Goal: Communication & Community: Answer question/provide support

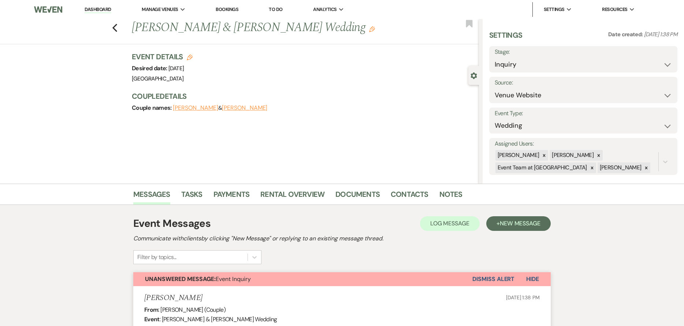
select select "5"
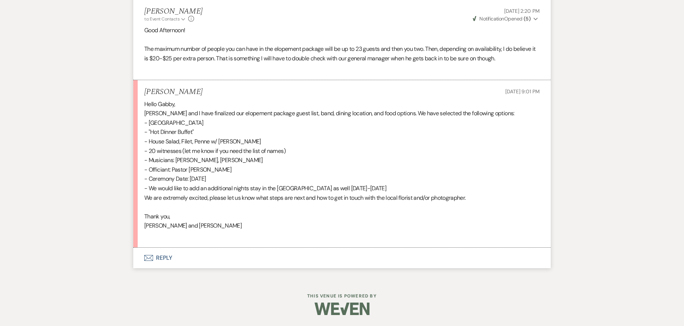
click at [186, 260] on button "Envelope Reply" at bounding box center [342, 258] width 418 height 21
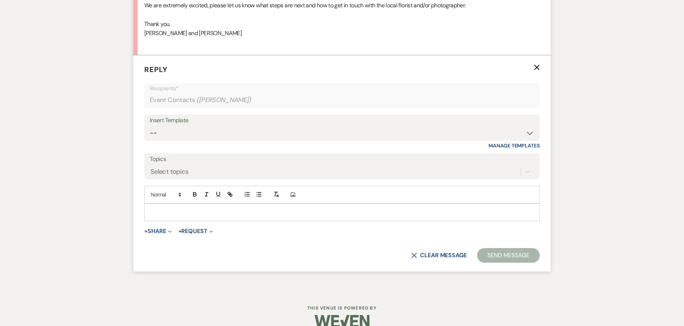
scroll to position [1356, 0]
click at [191, 214] on p at bounding box center [342, 212] width 384 height 8
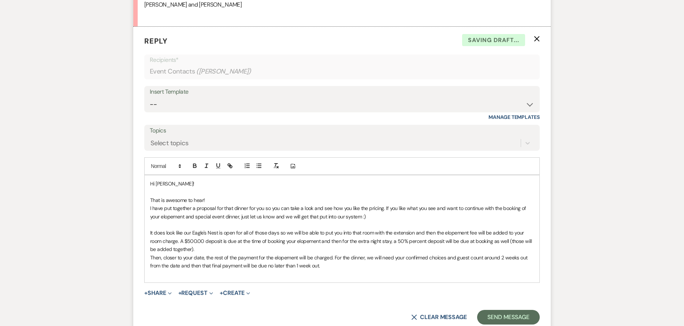
scroll to position [1458, 0]
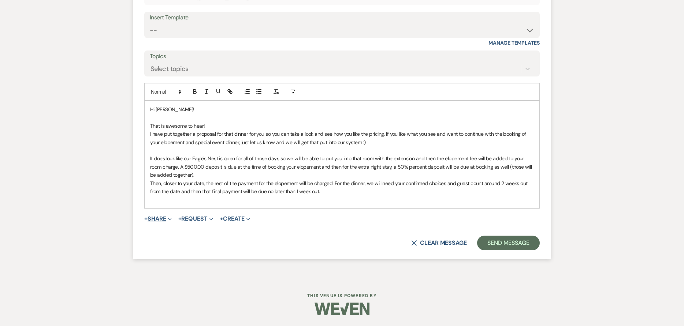
click at [153, 221] on button "+ Share Expand" at bounding box center [157, 219] width 27 height 6
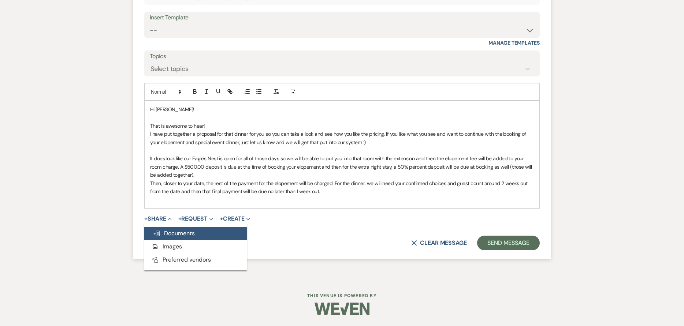
click at [159, 229] on button "Doc Upload Documents" at bounding box center [195, 233] width 103 height 13
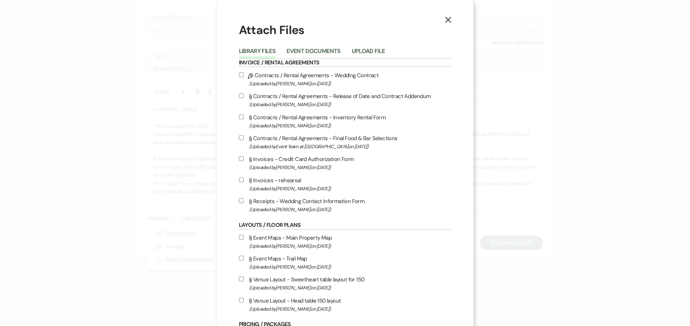
click at [373, 51] on button "Upload File" at bounding box center [368, 53] width 33 height 10
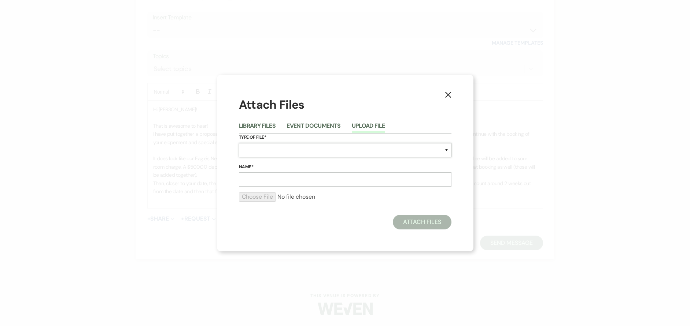
click at [302, 149] on select "Special Event Insurance Vendor Certificate of Insurance Contracts / Rental Agre…" at bounding box center [345, 150] width 212 height 14
select select "8"
click at [239, 143] on select "Special Event Insurance Vendor Certificate of Insurance Contracts / Rental Agre…" at bounding box center [345, 150] width 212 height 14
click at [311, 177] on input "Name*" at bounding box center [345, 180] width 212 height 14
type input "Elopement Dinner Proposal"
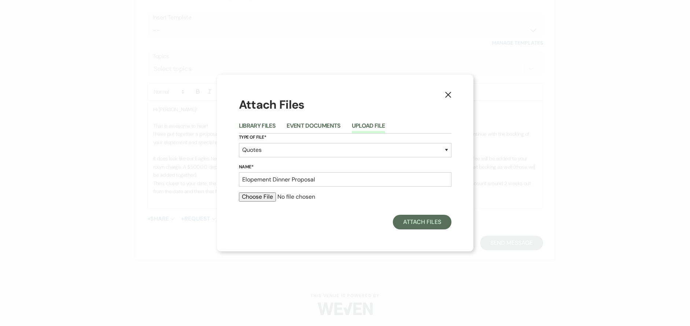
click at [258, 201] on input "file" at bounding box center [345, 197] width 212 height 9
type input "C:\fakepath\[PERSON_NAME] Elopement Dinner Proposal.pdf"
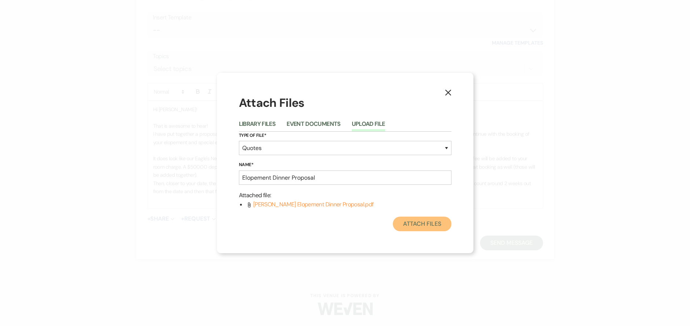
click at [407, 226] on button "Attach Files" at bounding box center [422, 224] width 58 height 15
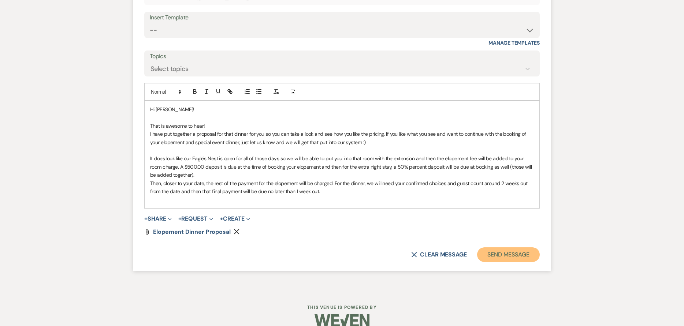
click at [515, 253] on button "Send Message" at bounding box center [508, 255] width 63 height 15
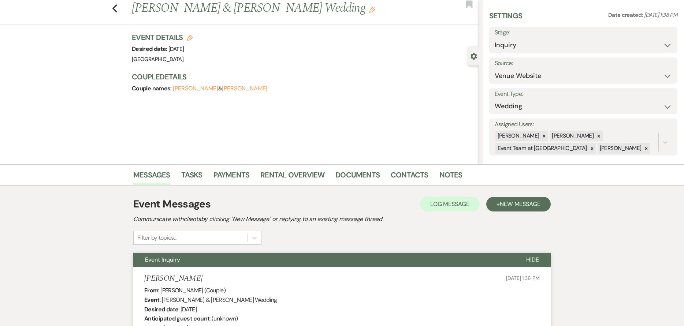
scroll to position [0, 0]
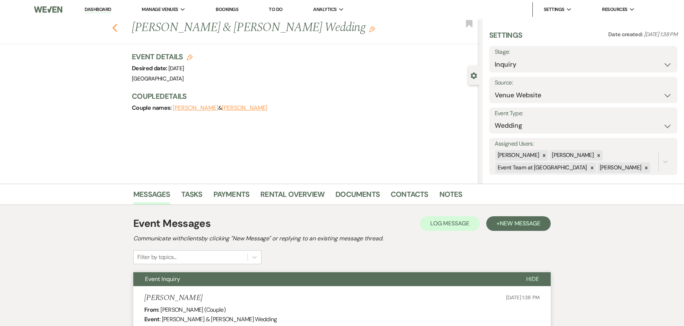
click at [117, 25] on use "button" at bounding box center [114, 28] width 5 height 8
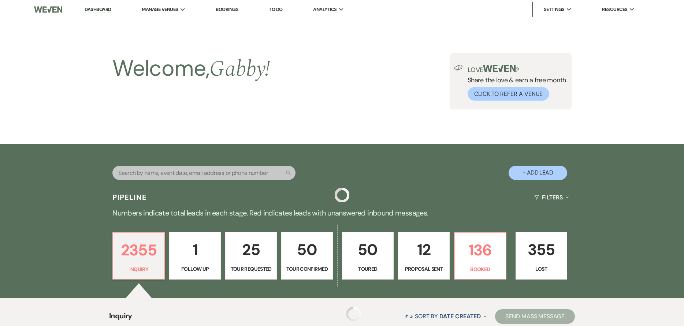
scroll to position [147, 0]
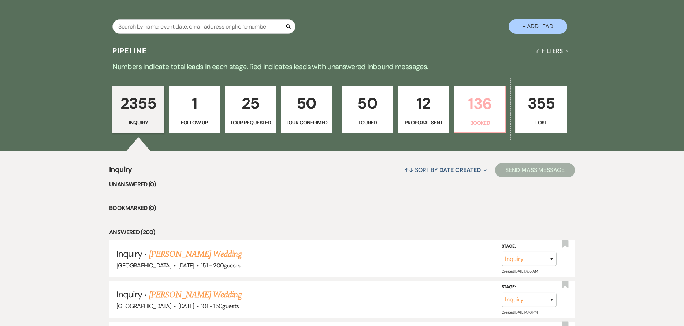
click at [499, 116] on p "136" at bounding box center [480, 104] width 42 height 25
select select "7"
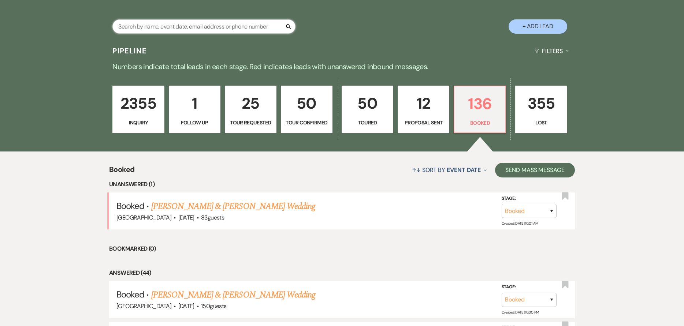
click at [167, 24] on input "text" at bounding box center [203, 26] width 183 height 14
type input "madison"
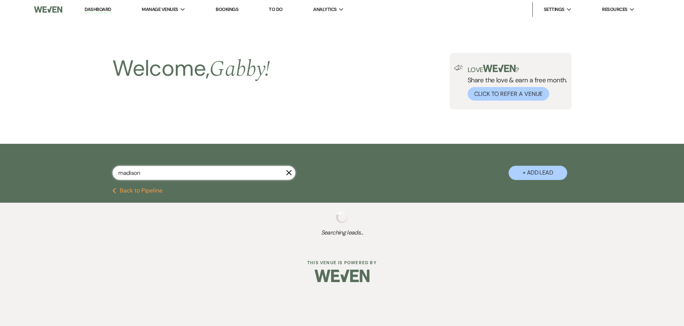
select select "4"
select select "8"
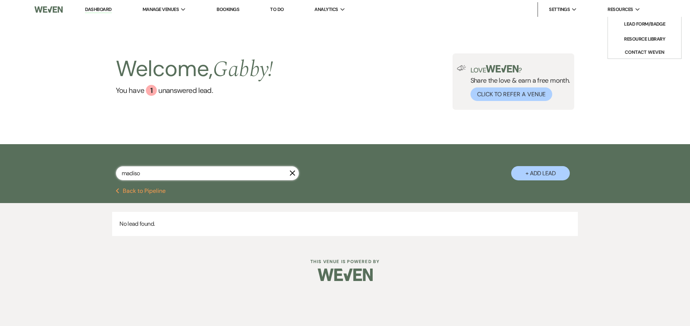
type input "madiso"
select select "4"
select select "8"
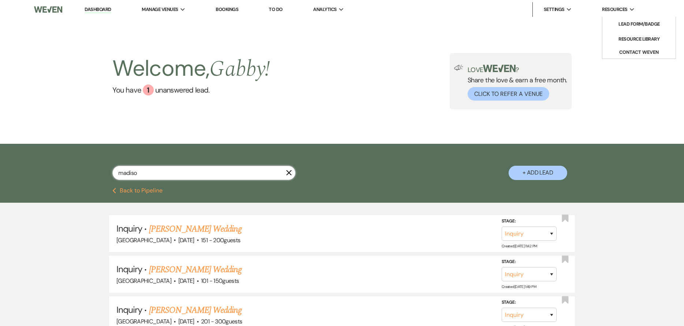
type input "madis"
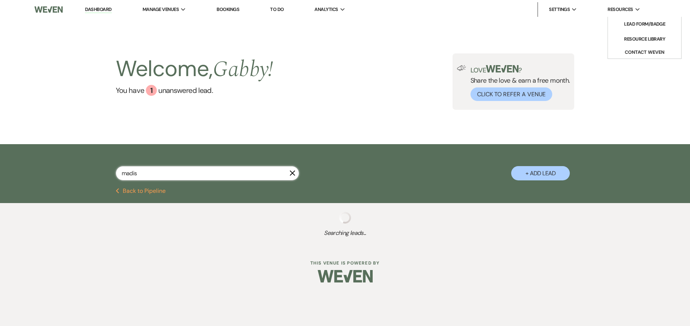
select select "4"
select select "8"
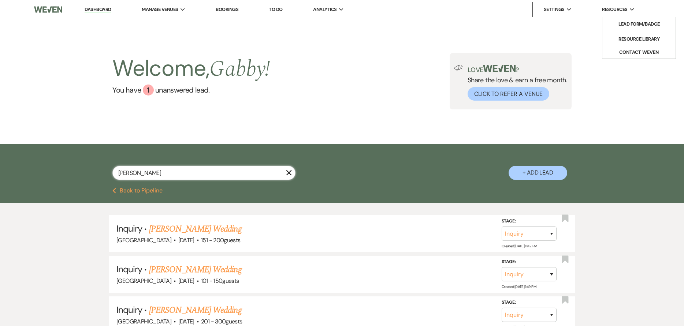
type input "[PERSON_NAME]"
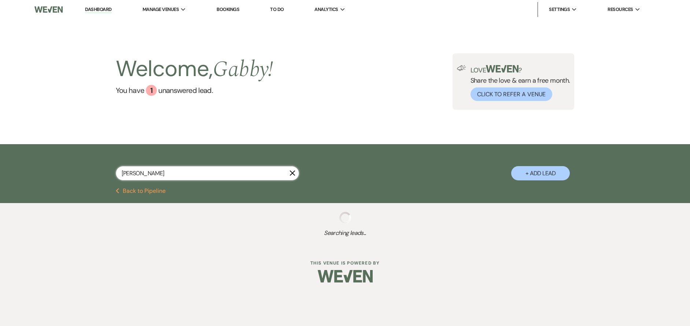
select select "4"
select select "5"
select select "4"
select select "5"
select select "8"
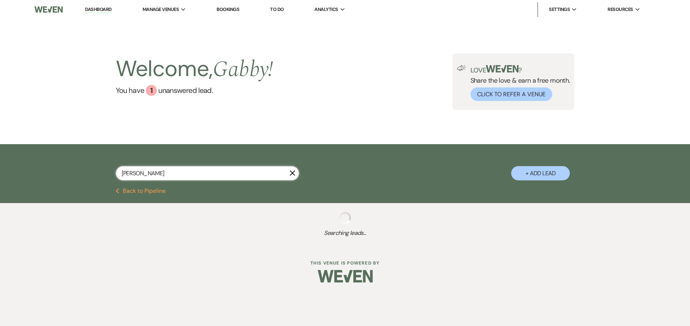
select select "8"
select select "5"
select select "8"
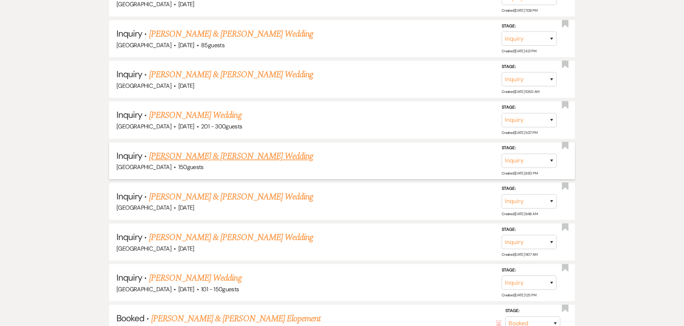
scroll to position [476, 0]
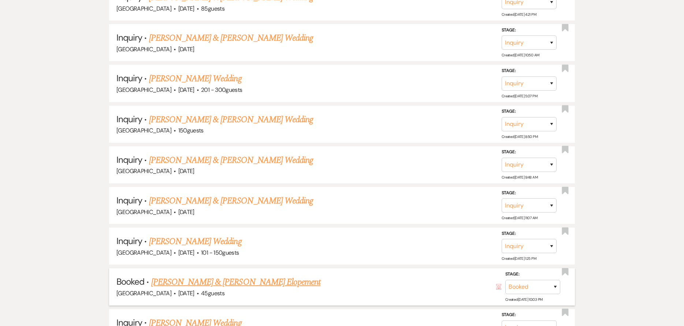
type input "[PERSON_NAME]"
click at [270, 282] on link "[PERSON_NAME] & [PERSON_NAME] Elopement" at bounding box center [236, 282] width 170 height 13
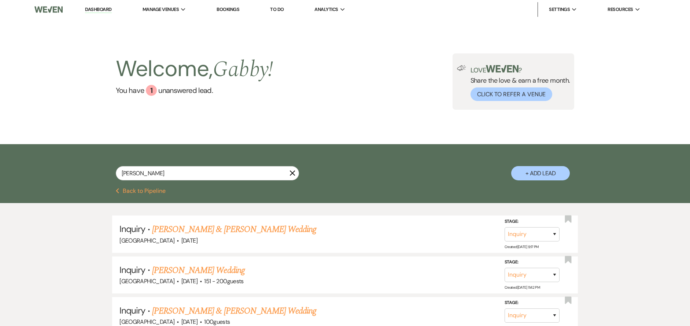
select select "5"
select select "22"
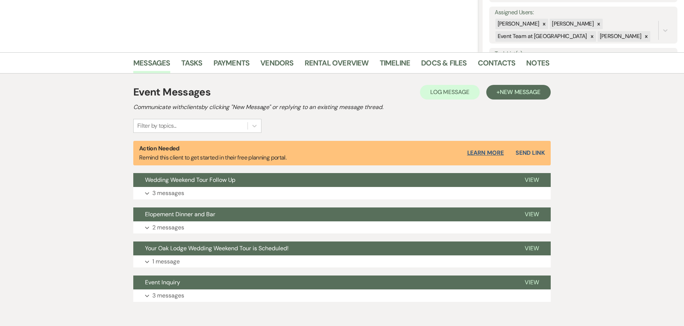
scroll to position [147, 0]
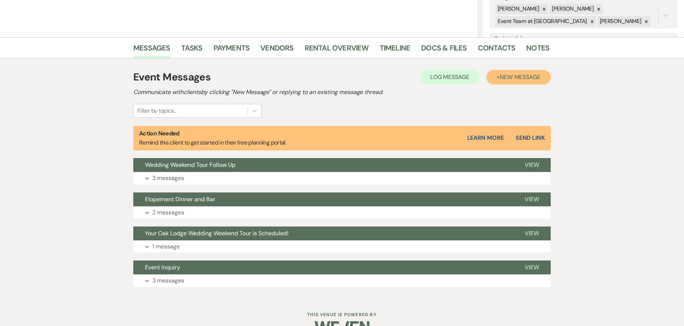
click at [526, 76] on span "New Message" at bounding box center [520, 77] width 41 height 8
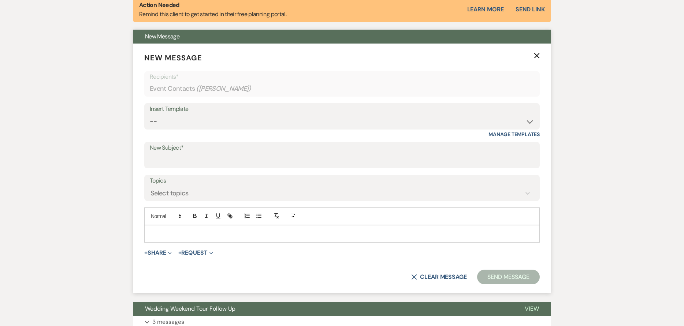
scroll to position [293, 0]
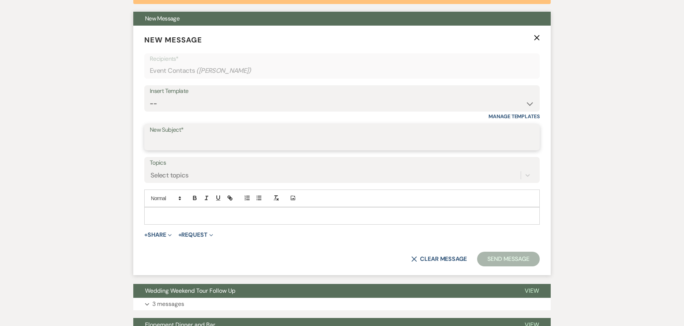
click at [223, 141] on input "New Subject*" at bounding box center [342, 143] width 385 height 14
type input "Final Invoice and Info"
click at [297, 221] on div at bounding box center [342, 216] width 395 height 17
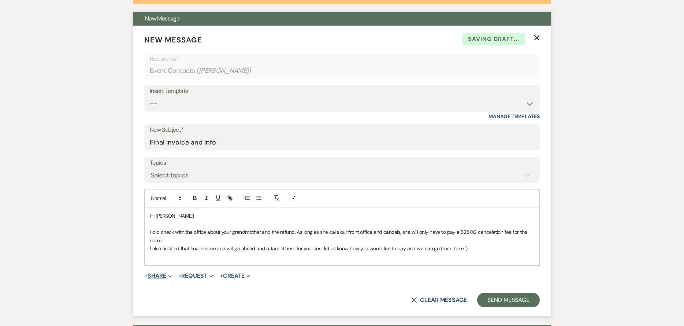
click at [149, 278] on button "+ Share Expand" at bounding box center [157, 276] width 27 height 6
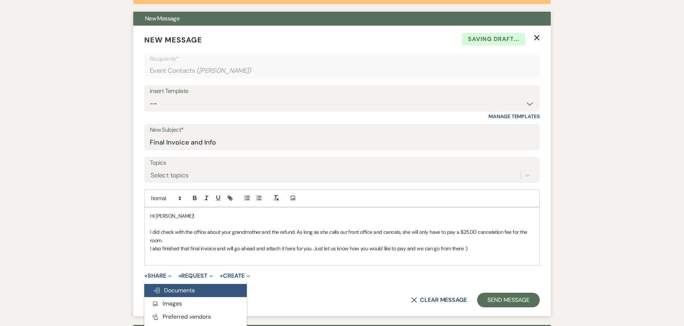
click at [167, 291] on span "Doc Upload Documents" at bounding box center [174, 291] width 42 height 8
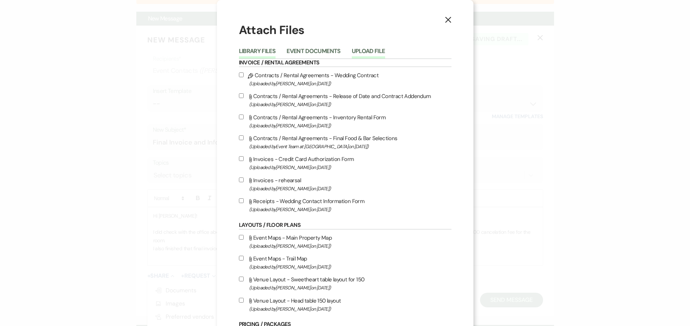
click at [370, 49] on button "Upload File" at bounding box center [368, 53] width 33 height 10
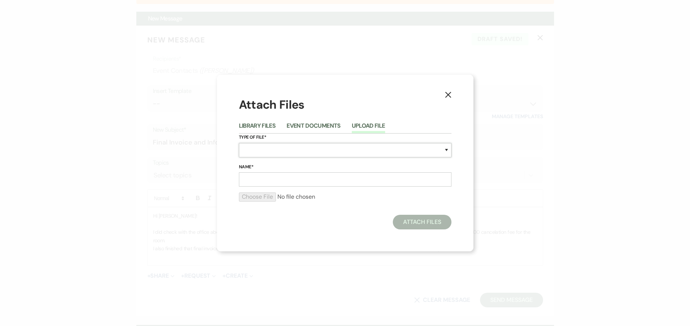
click at [315, 152] on select "Special Event Insurance Vendor Certificate of Insurance Contracts / Rental Agre…" at bounding box center [345, 150] width 212 height 14
select select "22"
click at [239, 143] on select "Special Event Insurance Vendor Certificate of Insurance Contracts / Rental Agre…" at bounding box center [345, 150] width 212 height 14
click at [277, 175] on input "Name*" at bounding box center [345, 180] width 212 height 14
type input "Elopement Dinner Final Invoice"
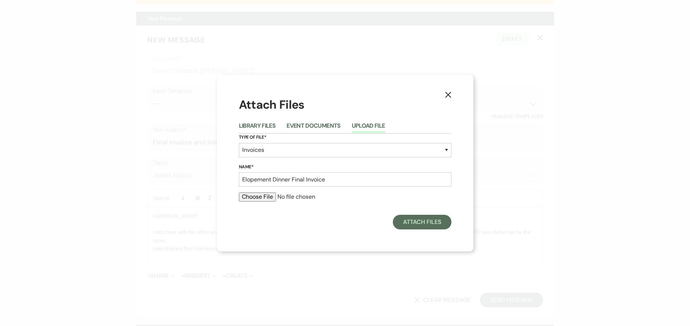
click at [248, 197] on input "file" at bounding box center [345, 197] width 212 height 9
type input "C:\fakepath\[PERSON_NAME] Dinner.pdf"
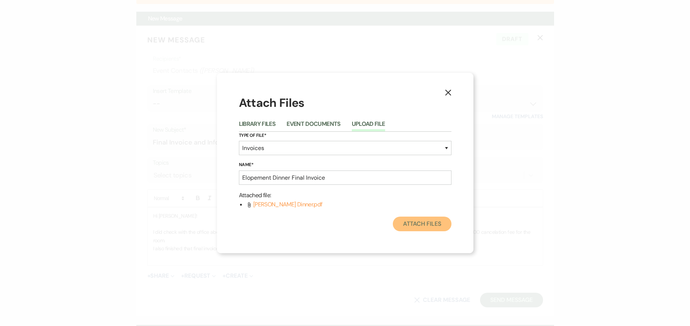
click at [436, 225] on button "Attach Files" at bounding box center [422, 224] width 58 height 15
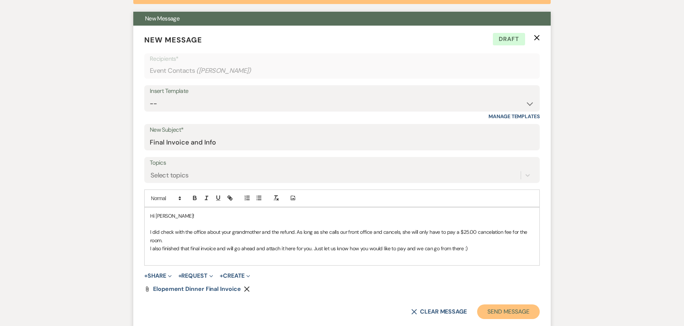
click at [517, 315] on button "Send Message" at bounding box center [508, 312] width 63 height 15
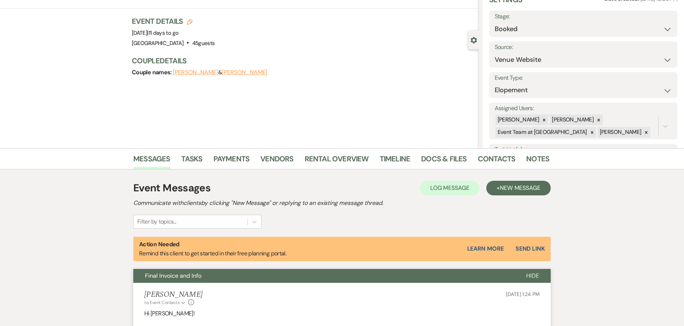
scroll to position [0, 0]
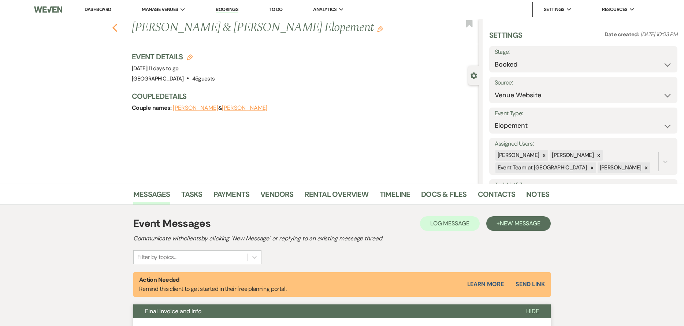
click at [118, 28] on icon "Previous" at bounding box center [114, 27] width 5 height 9
select select "4"
select select "5"
select select "4"
select select "5"
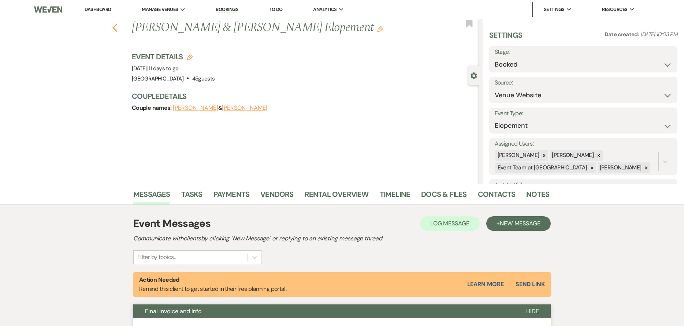
select select "8"
select select "5"
select select "8"
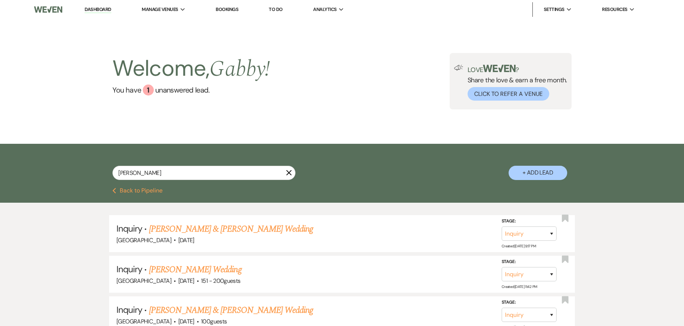
drag, startPoint x: 105, startPoint y: 15, endPoint x: 103, endPoint y: 10, distance: 5.0
click at [104, 14] on li "Dashboard" at bounding box center [98, 9] width 34 height 15
click at [103, 10] on link "Dashboard" at bounding box center [98, 9] width 26 height 7
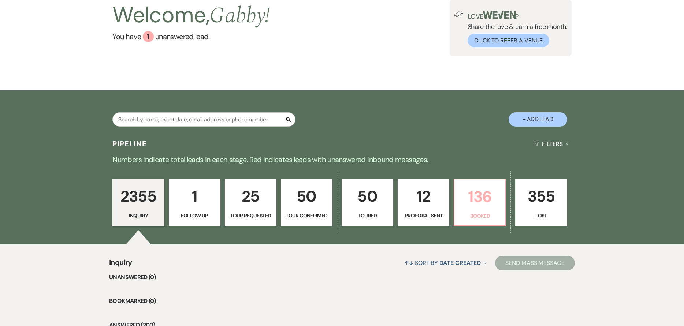
scroll to position [110, 0]
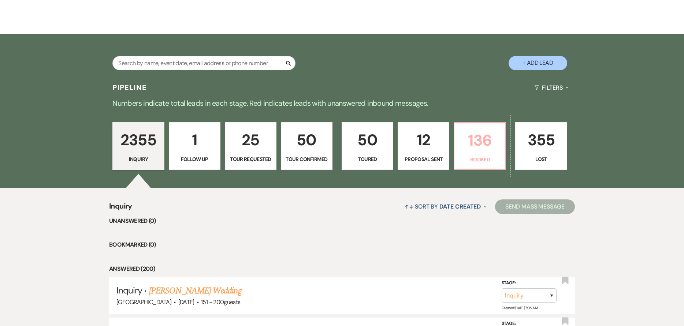
click at [477, 140] on p "136" at bounding box center [480, 140] width 42 height 25
select select "7"
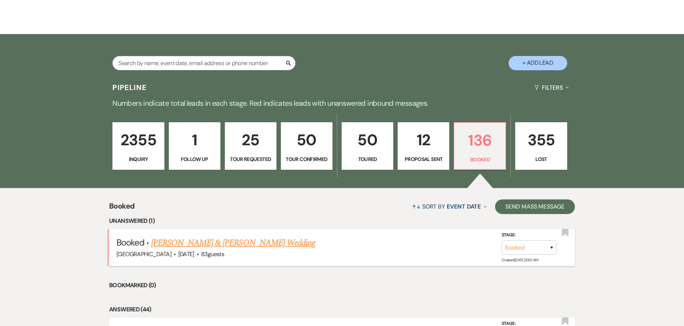
click at [257, 244] on link "[PERSON_NAME] & [PERSON_NAME] Wedding" at bounding box center [233, 243] width 164 height 13
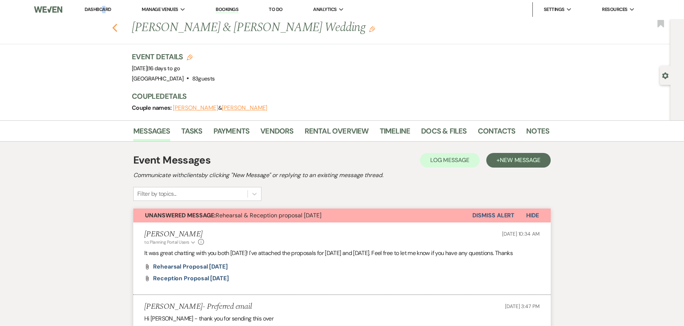
click at [118, 29] on icon "Previous" at bounding box center [114, 27] width 5 height 9
select select "7"
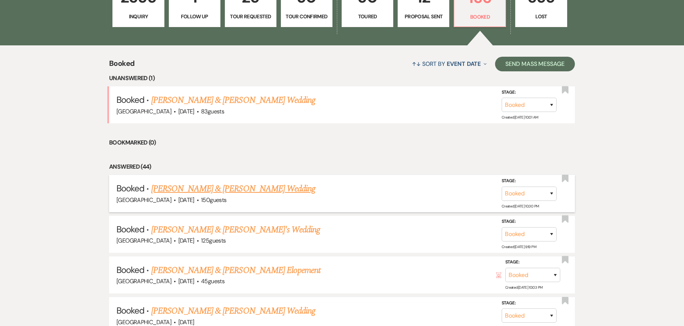
scroll to position [256, 0]
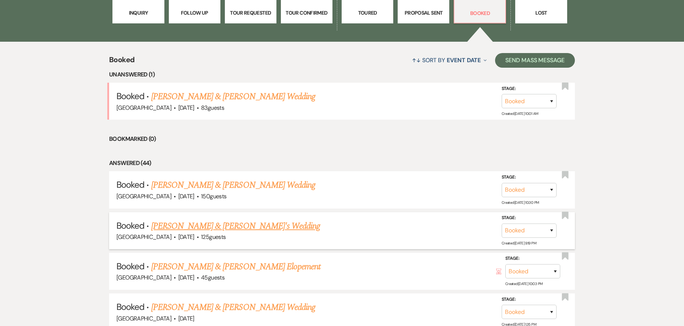
click at [270, 230] on link "[PERSON_NAME] & [PERSON_NAME]'s Wedding" at bounding box center [235, 226] width 169 height 13
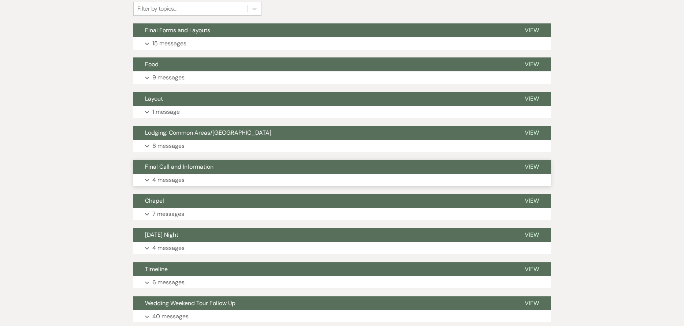
scroll to position [110, 0]
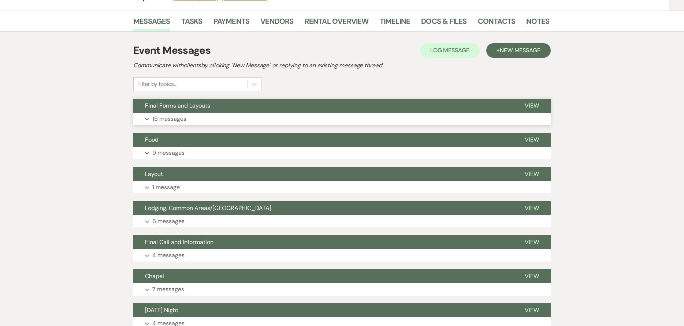
click at [197, 104] on span "Final Forms and Layouts" at bounding box center [177, 106] width 65 height 8
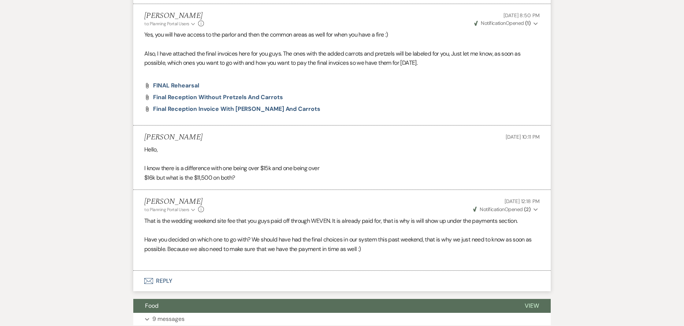
scroll to position [1282, 0]
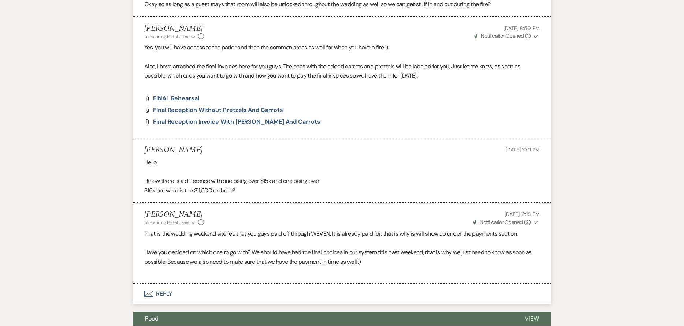
click at [208, 126] on span "Final Reception Invoice with [PERSON_NAME] and Carrots" at bounding box center [236, 122] width 167 height 8
click at [207, 126] on span "Final Reception Invoice with [PERSON_NAME] and Carrots" at bounding box center [236, 122] width 167 height 8
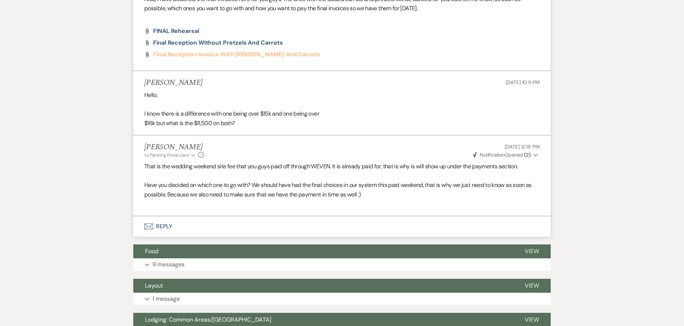
scroll to position [1356, 0]
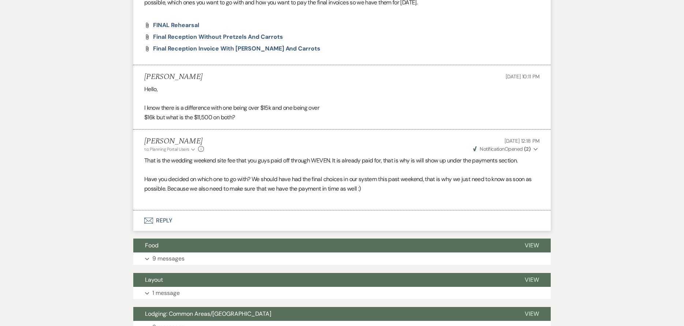
click at [504, 152] on span "Notification" at bounding box center [492, 149] width 25 height 7
click at [446, 153] on div "[PERSON_NAME] to: Planning Portal Users Expand Info [DATE] 12:18 PM Weven Check…" at bounding box center [342, 145] width 396 height 16
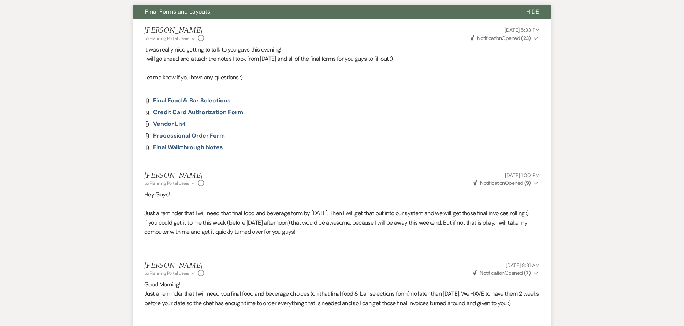
scroll to position [147, 0]
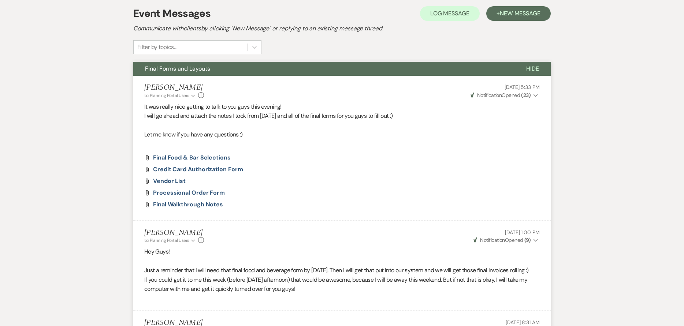
click at [526, 65] on button "Hide" at bounding box center [533, 69] width 36 height 14
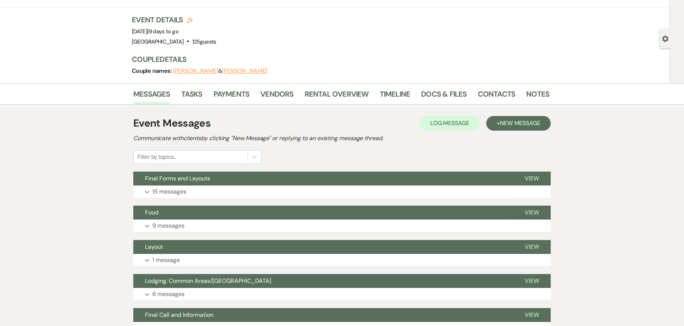
scroll to position [0, 0]
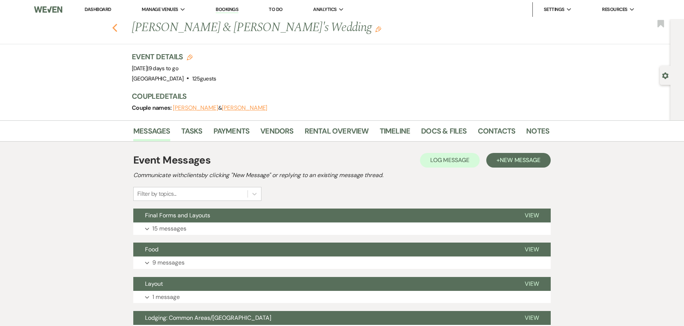
click at [116, 32] on icon "Previous" at bounding box center [114, 27] width 5 height 9
select select "7"
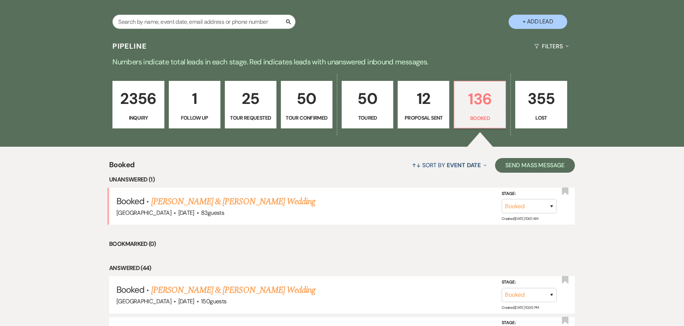
scroll to position [37, 0]
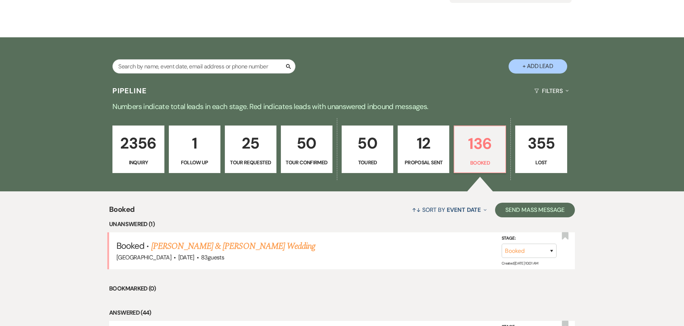
scroll to position [183, 0]
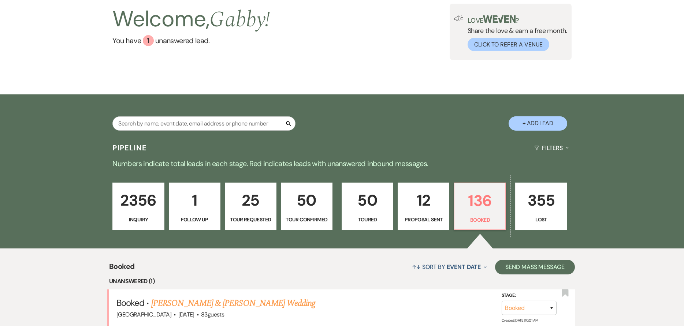
scroll to position [36, 0]
